Goal: Check status: Check status

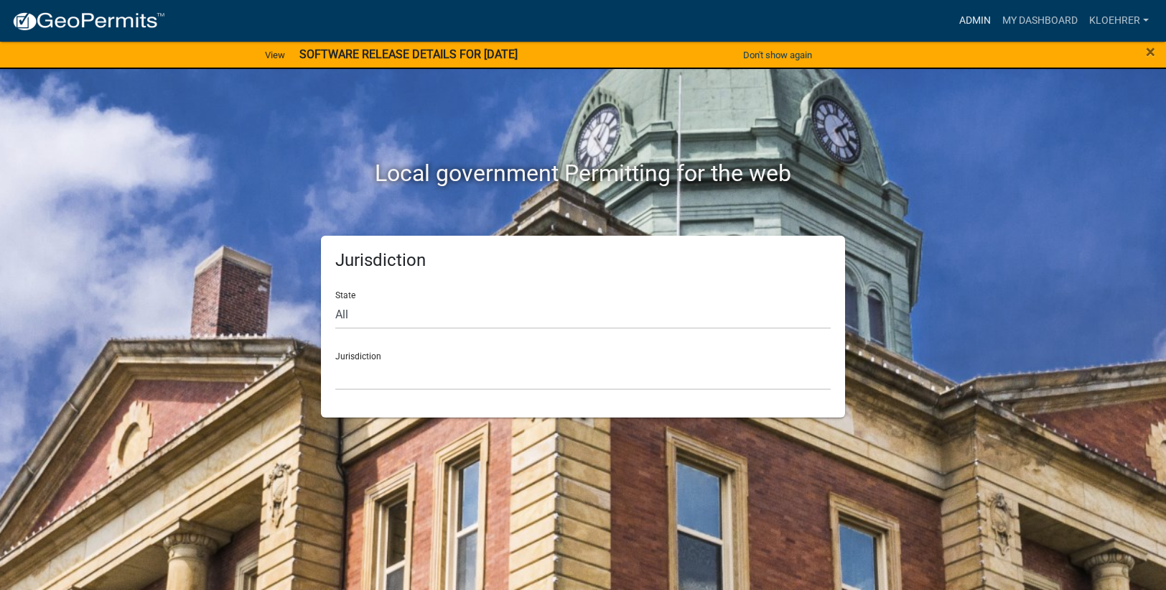
click at [982, 13] on link "Admin" at bounding box center [975, 20] width 43 height 27
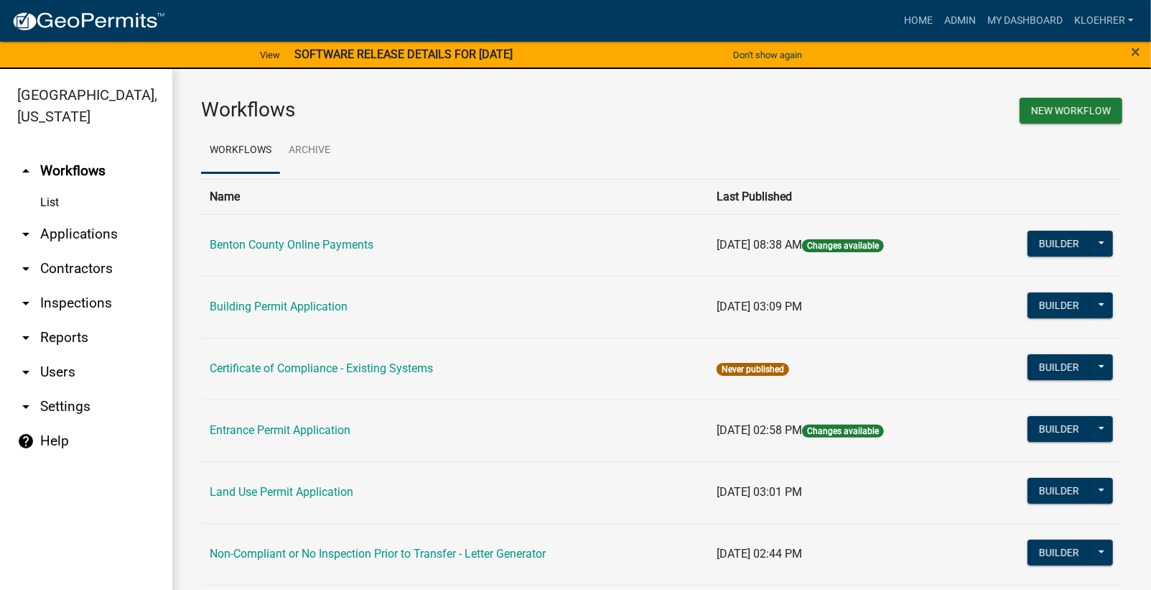
click at [75, 337] on link "arrow_drop_down Reports" at bounding box center [86, 337] width 172 height 34
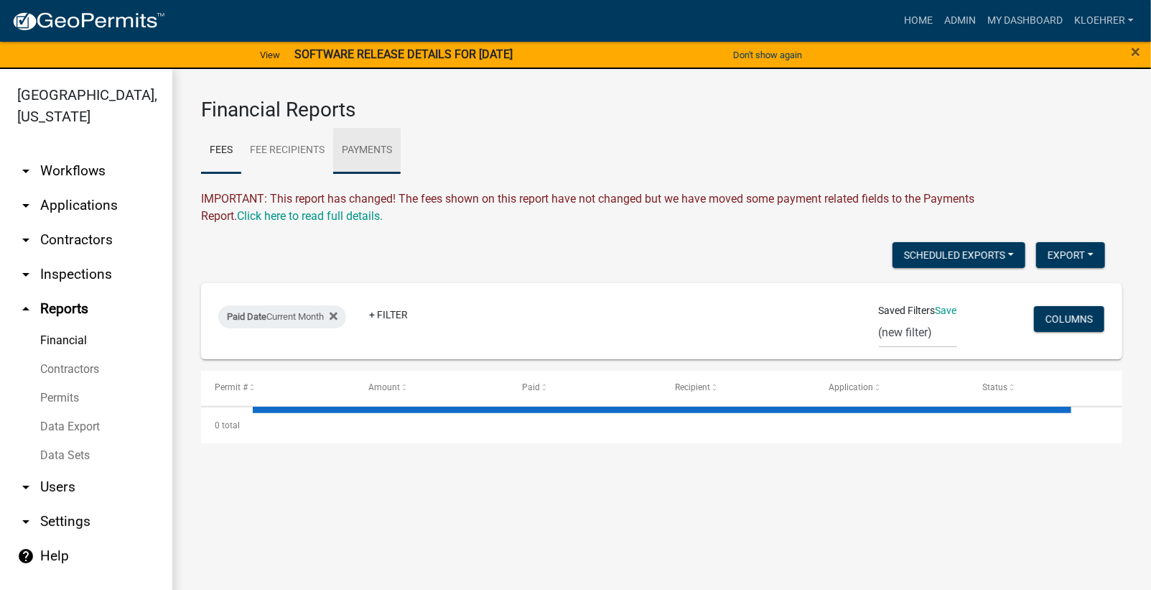
click at [381, 149] on link "Payments" at bounding box center [367, 151] width 68 height 46
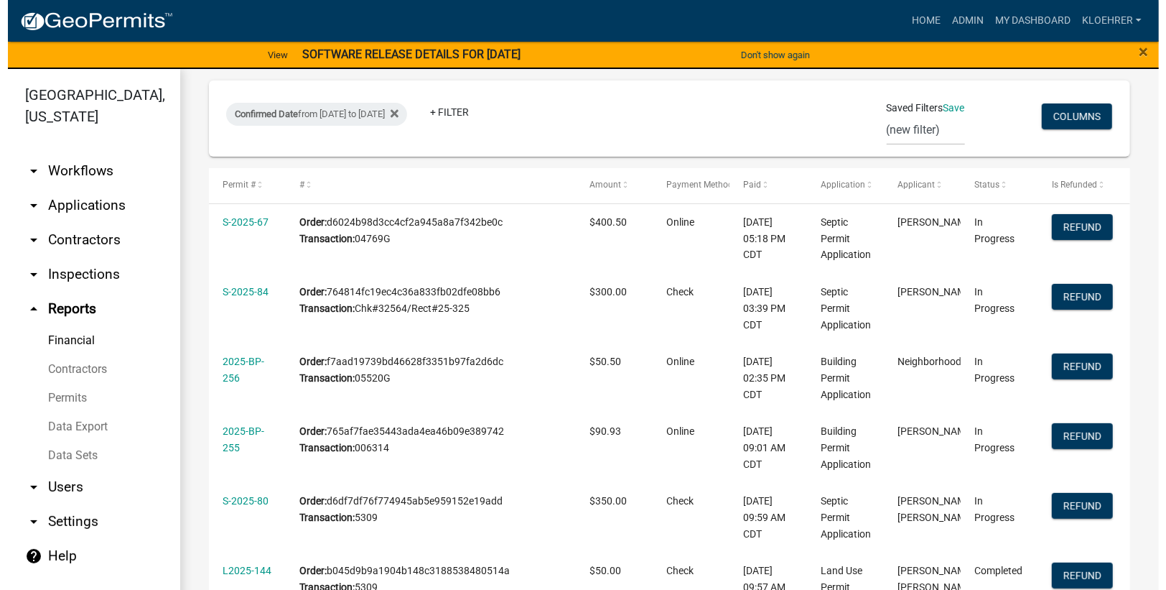
scroll to position [111, 0]
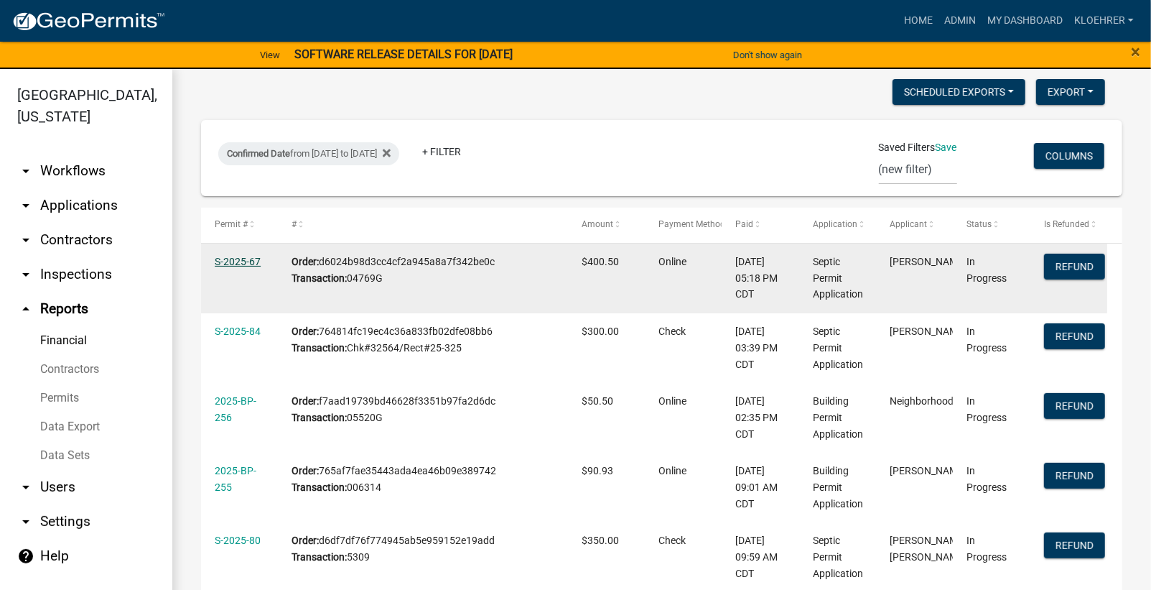
click at [227, 260] on link "S-2025-67" at bounding box center [238, 261] width 46 height 11
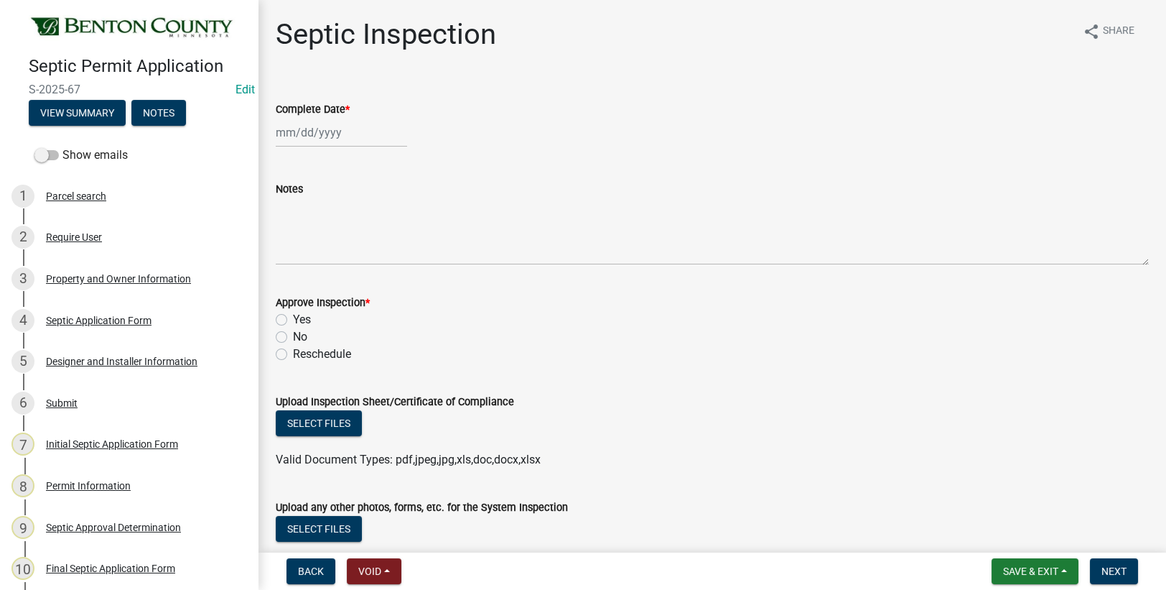
scroll to position [385, 0]
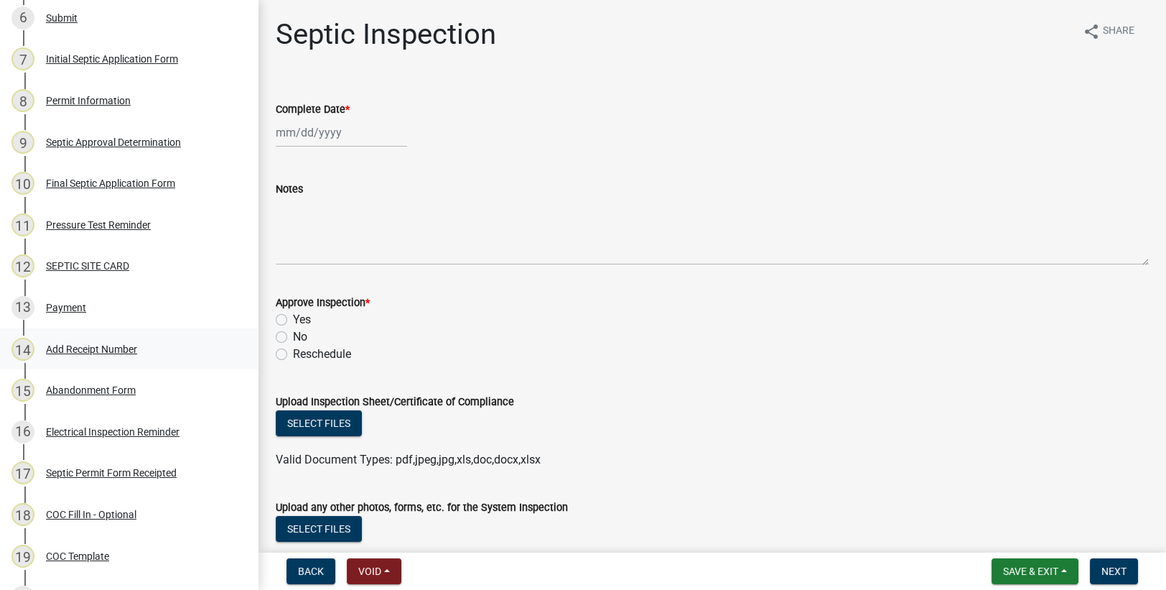
click at [112, 345] on div "Add Receipt Number" at bounding box center [91, 349] width 91 height 10
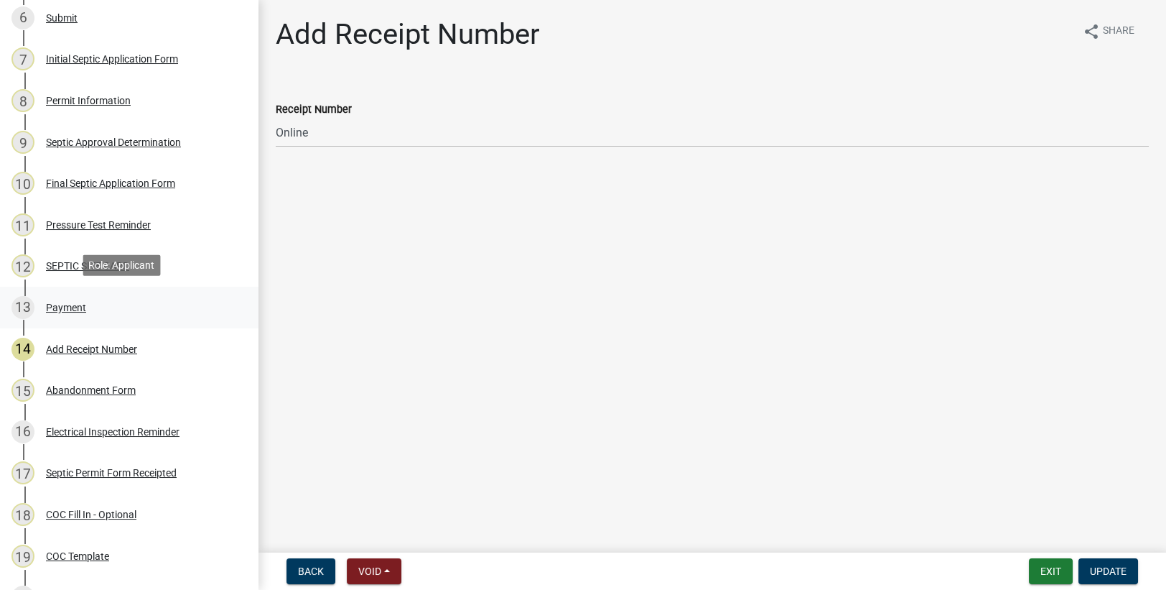
click at [73, 302] on div "Payment" at bounding box center [66, 307] width 40 height 10
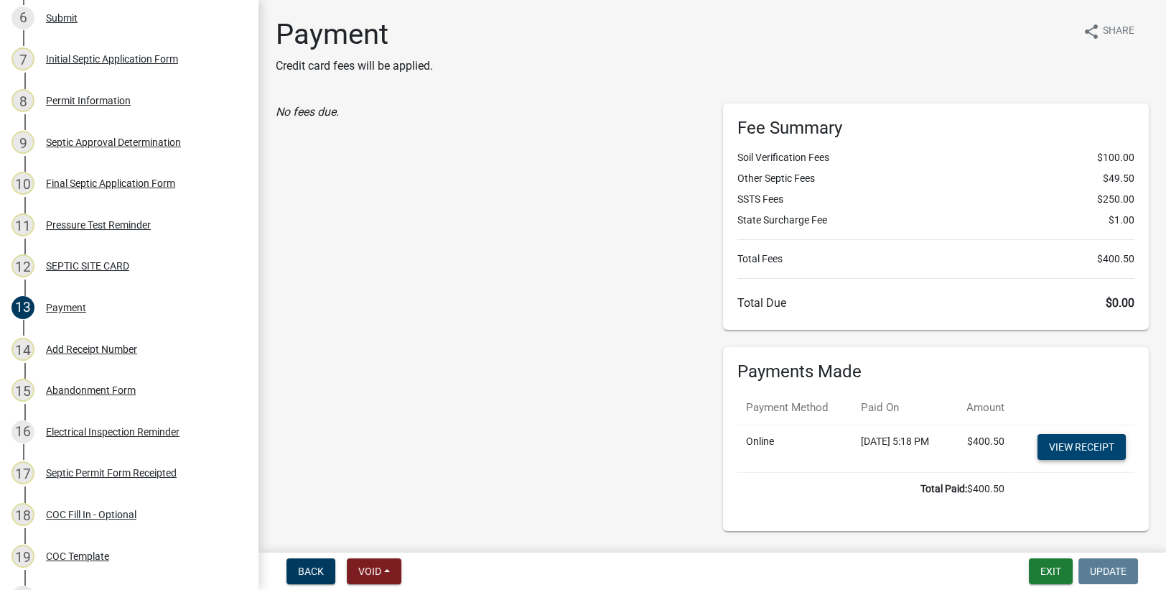
click at [1090, 448] on link "View receipt" at bounding box center [1082, 447] width 88 height 26
click at [50, 304] on div "Payment" at bounding box center [66, 307] width 40 height 10
click at [140, 473] on div "Septic Permit Form Receipted" at bounding box center [111, 473] width 131 height 10
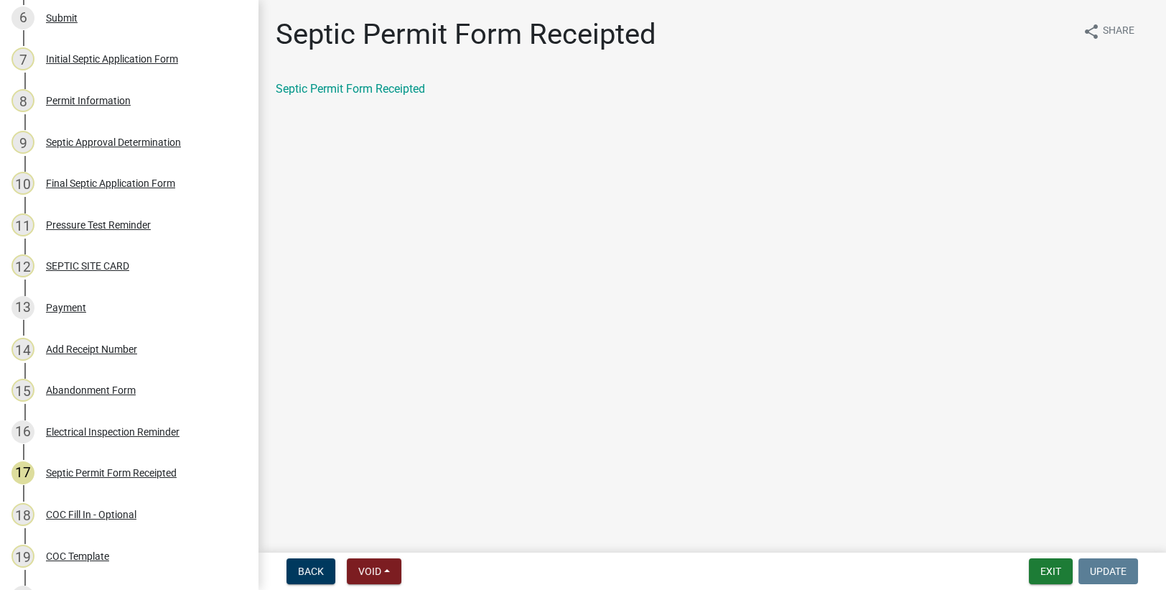
click at [373, 98] on div "Septic Permit Form Receipted" at bounding box center [712, 94] width 895 height 29
click at [373, 90] on link "Septic Permit Form Receipted" at bounding box center [350, 89] width 149 height 14
